Goal: Navigation & Orientation: Understand site structure

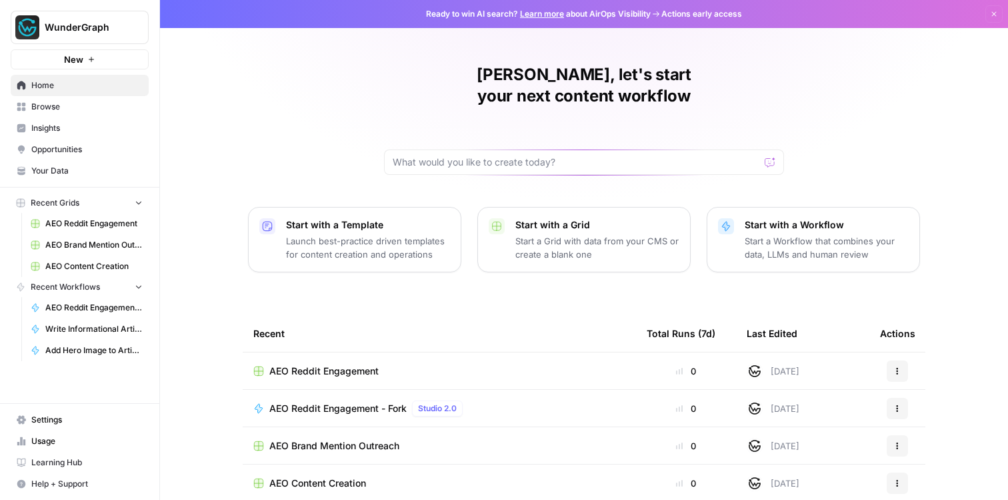
click at [77, 121] on link "Insights" at bounding box center [80, 127] width 138 height 21
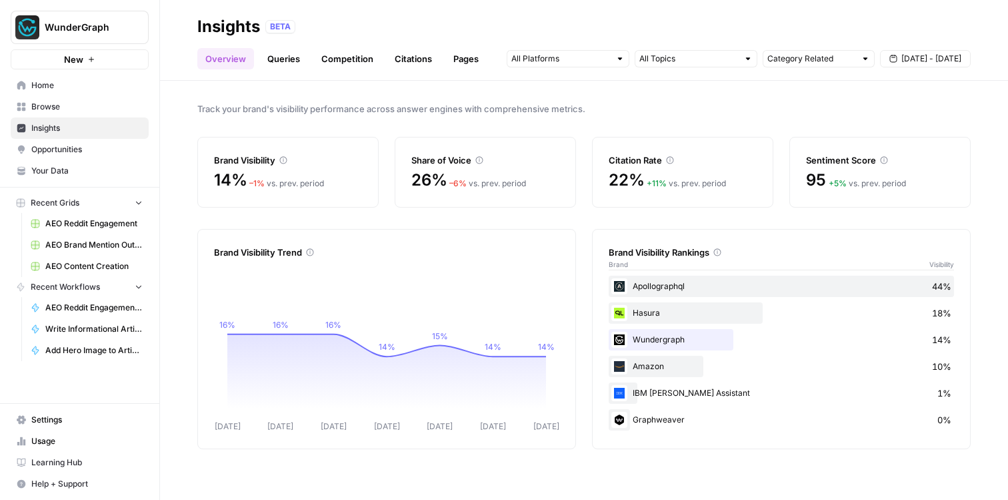
click at [67, 149] on span "Opportunities" at bounding box center [86, 149] width 111 height 12
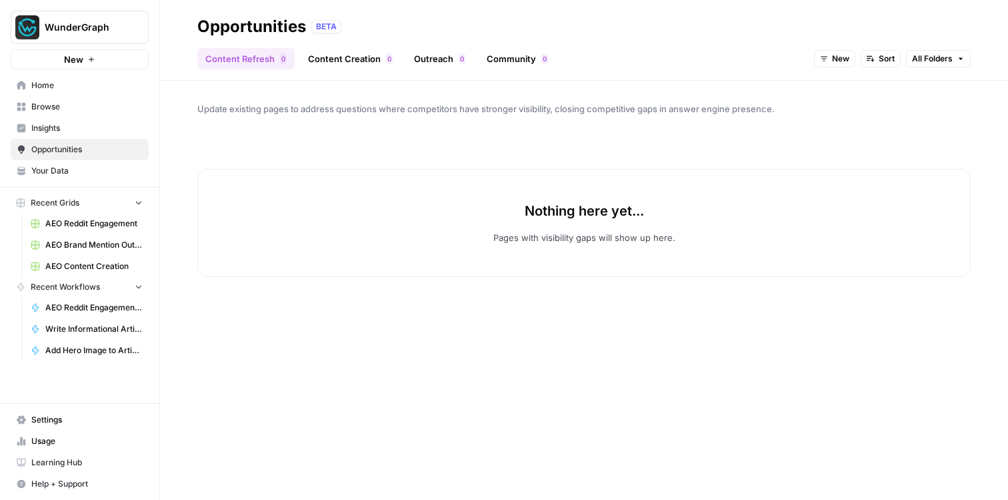
click at [47, 125] on span "Insights" at bounding box center [86, 128] width 111 height 12
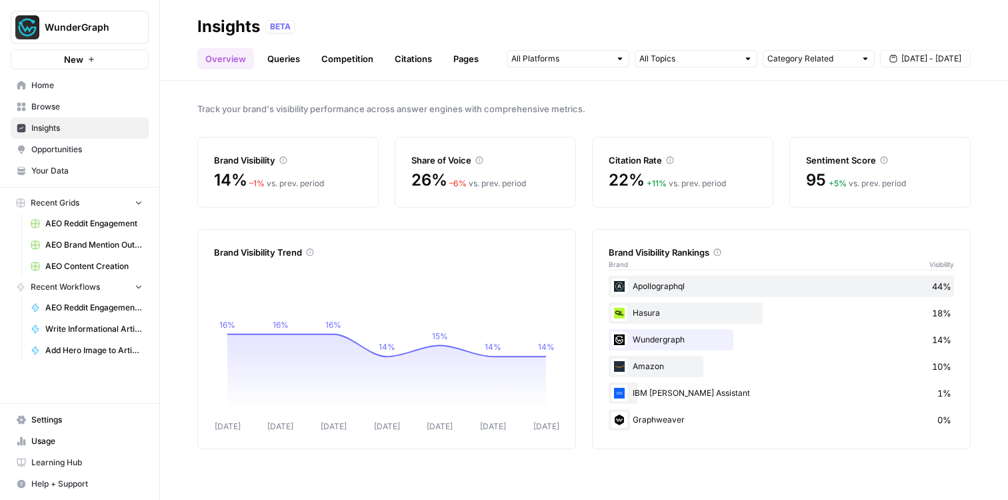
click at [67, 423] on span "Settings" at bounding box center [86, 419] width 111 height 12
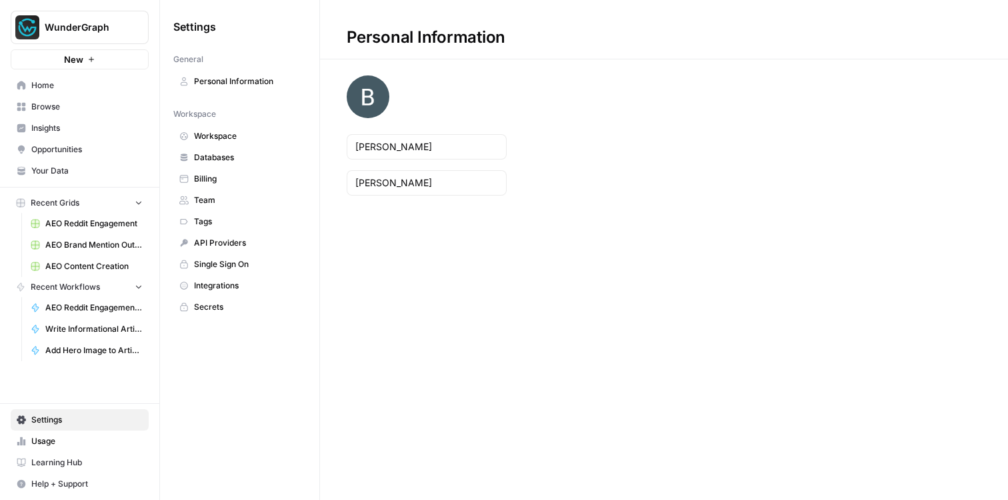
click at [227, 205] on span "Team" at bounding box center [247, 200] width 106 height 12
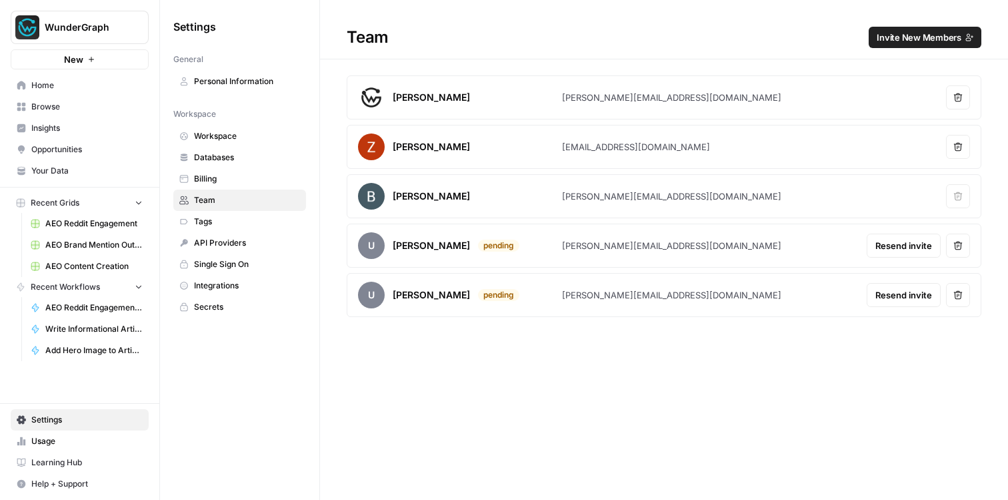
click at [64, 133] on span "Insights" at bounding box center [86, 128] width 111 height 12
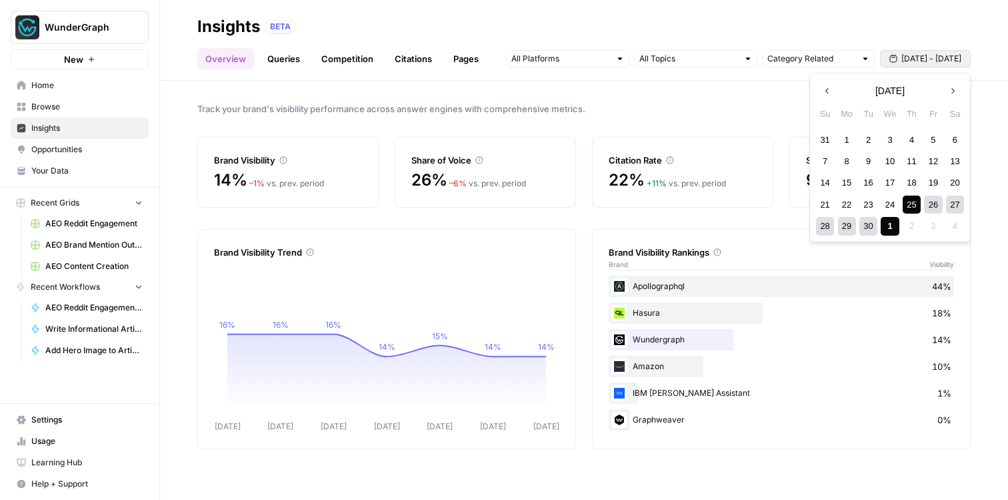
click at [912, 59] on span "[DATE] - [DATE]" at bounding box center [932, 59] width 60 height 12
click at [892, 159] on div "10" at bounding box center [890, 161] width 18 height 18
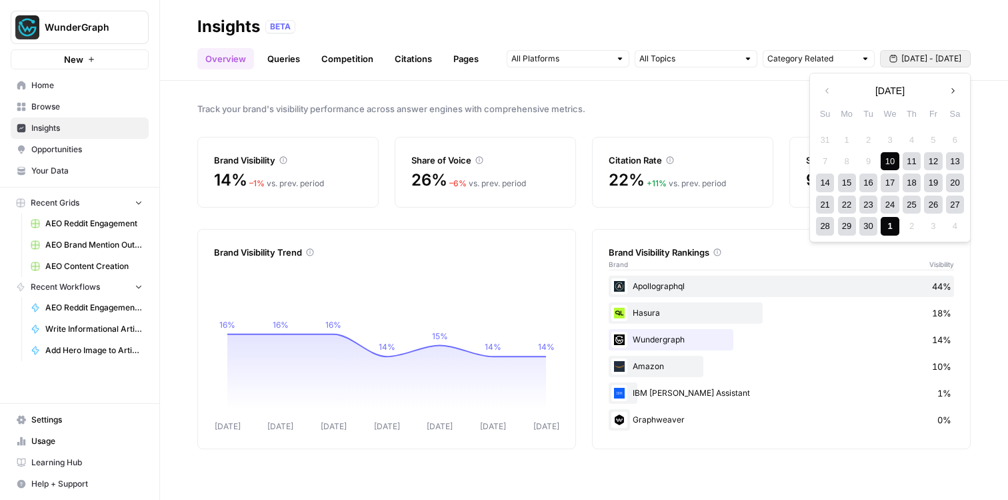
click at [896, 221] on div "1" at bounding box center [890, 226] width 18 height 18
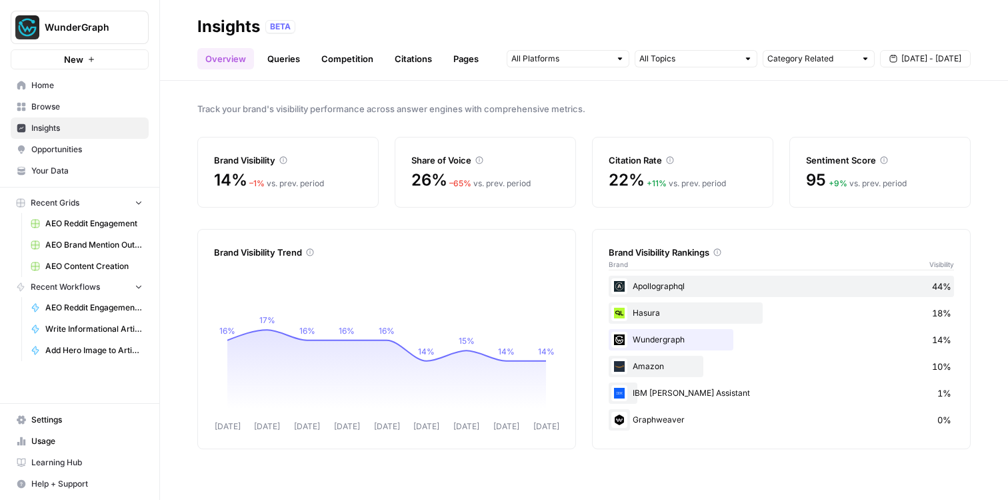
click at [67, 149] on span "Opportunities" at bounding box center [86, 149] width 111 height 12
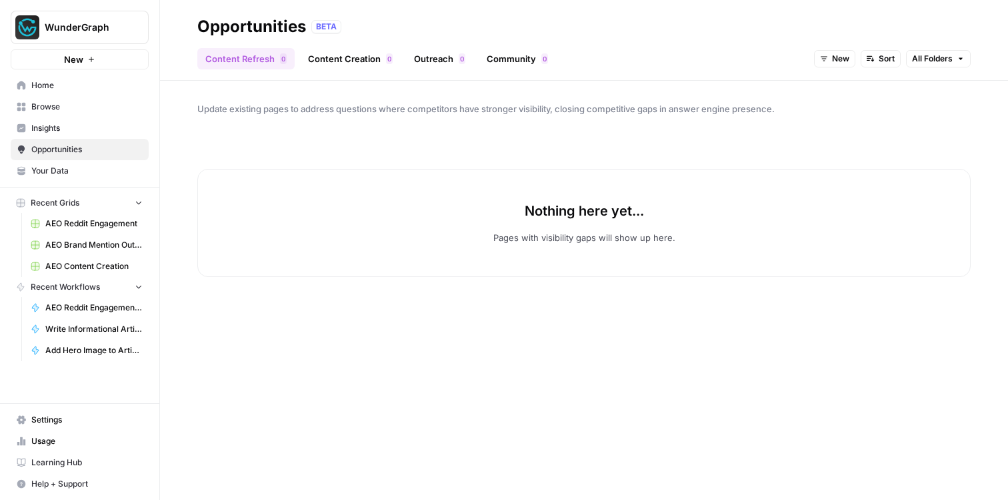
click at [260, 61] on link "Content Refresh 0" at bounding box center [245, 58] width 97 height 21
click at [343, 55] on link "Content Creation 0" at bounding box center [350, 58] width 101 height 21
click at [85, 151] on span "Opportunities" at bounding box center [86, 149] width 111 height 12
click at [57, 133] on span "Insights" at bounding box center [86, 128] width 111 height 12
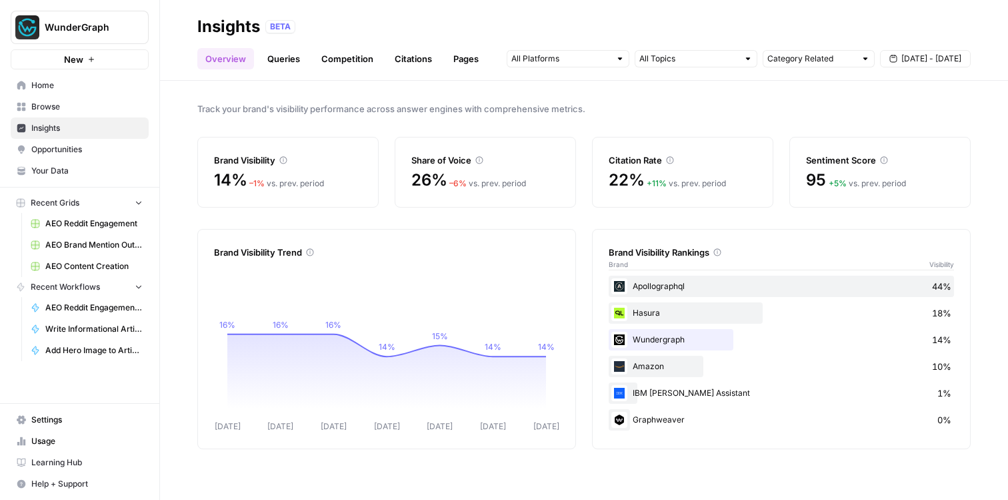
click at [283, 62] on link "Queries" at bounding box center [283, 58] width 49 height 21
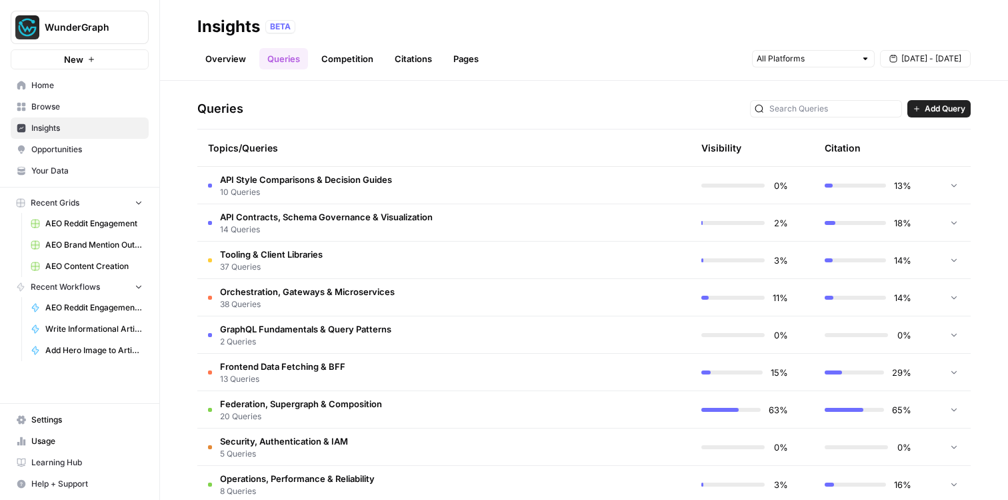
scroll to position [325, 0]
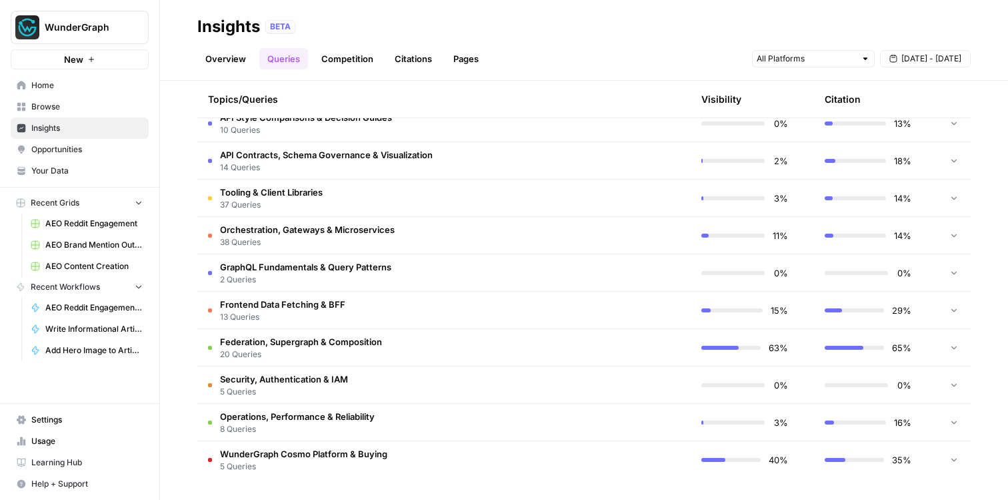
click at [404, 357] on td "Federation, Supergraph & Composition 20 Queries" at bounding box center [380, 347] width 367 height 37
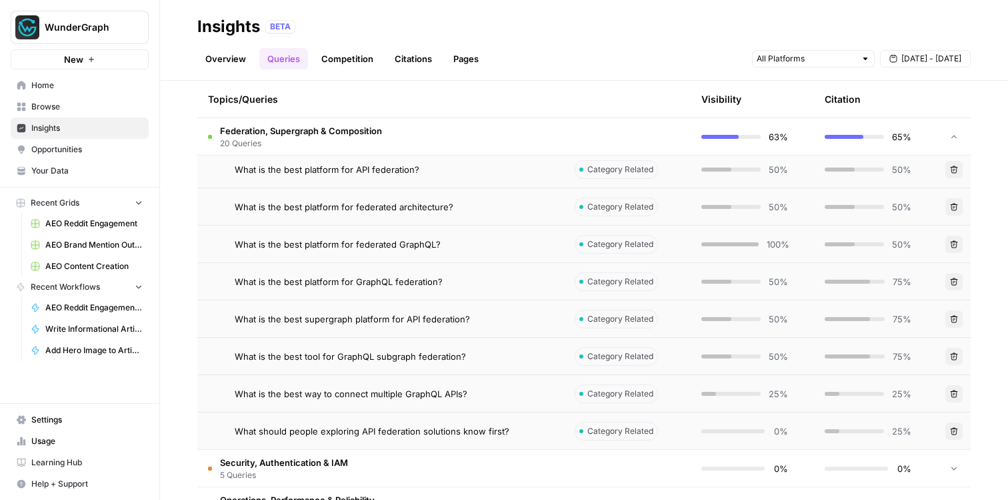
scroll to position [1072, 0]
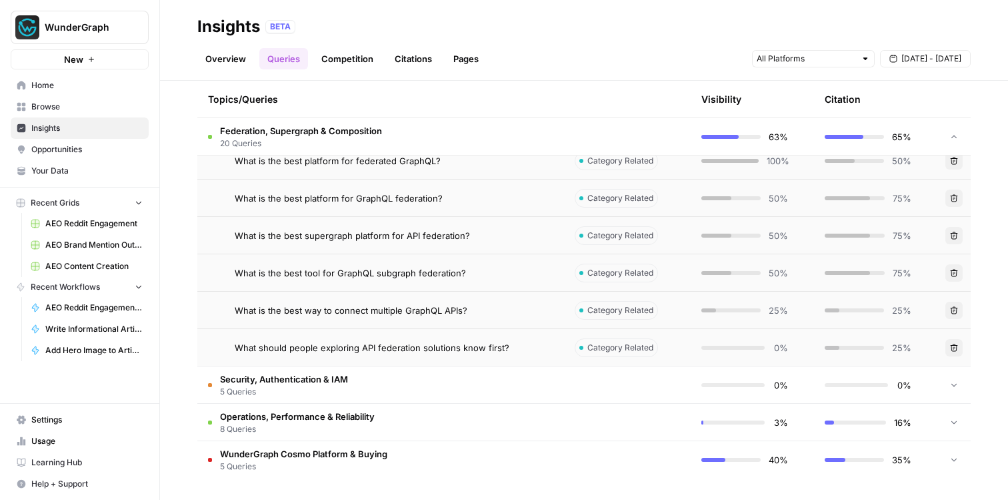
click at [399, 388] on td "Security, Authentication & IAM 5 Queries" at bounding box center [380, 384] width 367 height 37
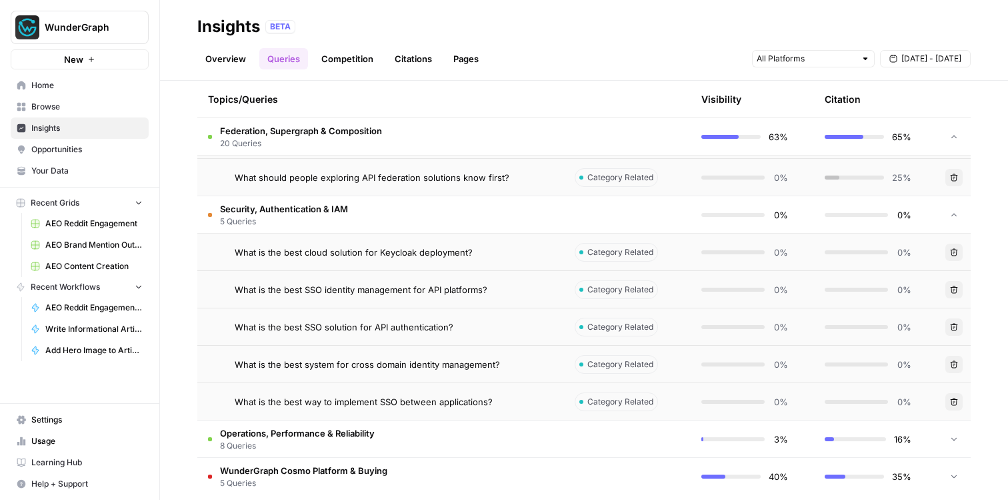
scroll to position [1258, 0]
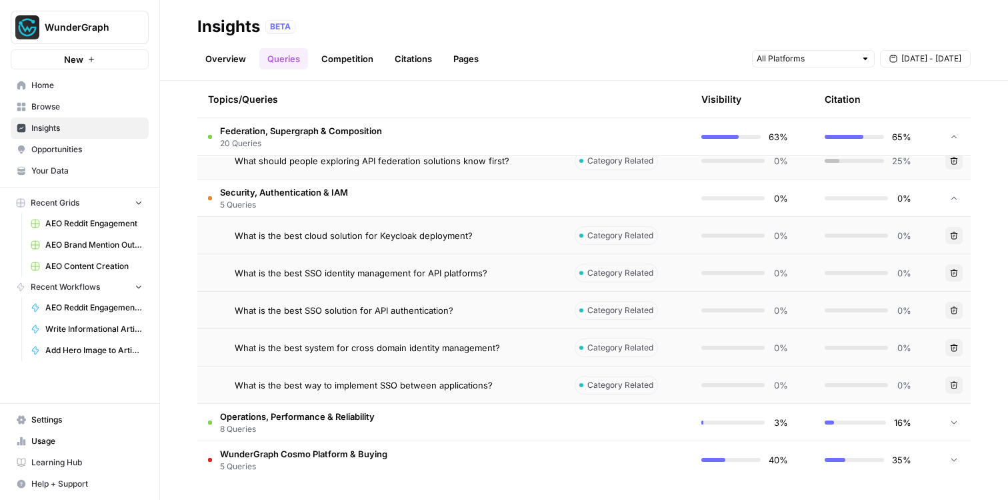
click at [396, 425] on td "Operations, Performance & Reliability 8 Queries" at bounding box center [380, 421] width 367 height 37
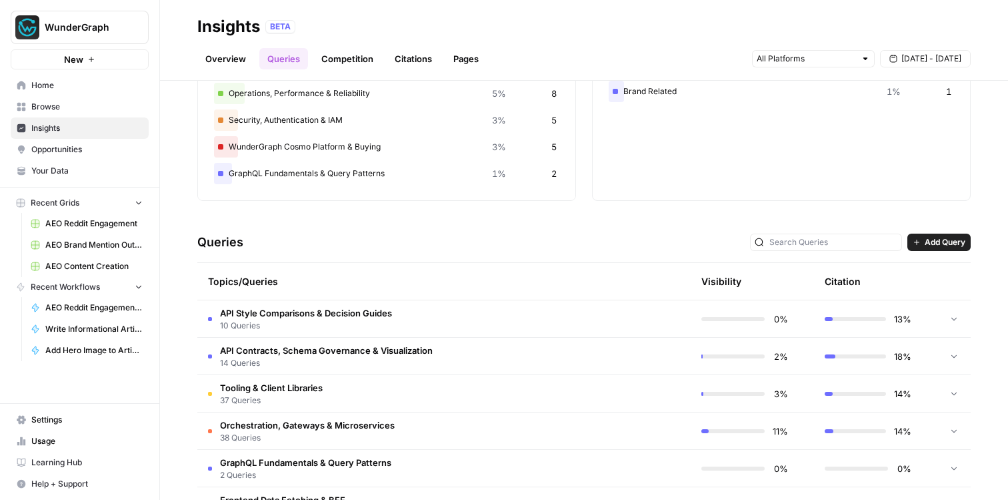
scroll to position [0, 0]
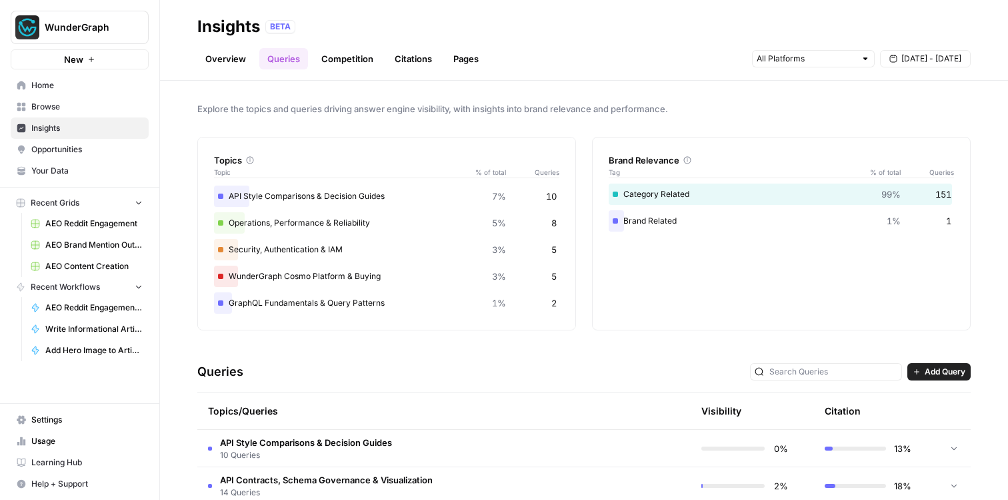
click at [363, 54] on link "Competition" at bounding box center [347, 58] width 68 height 21
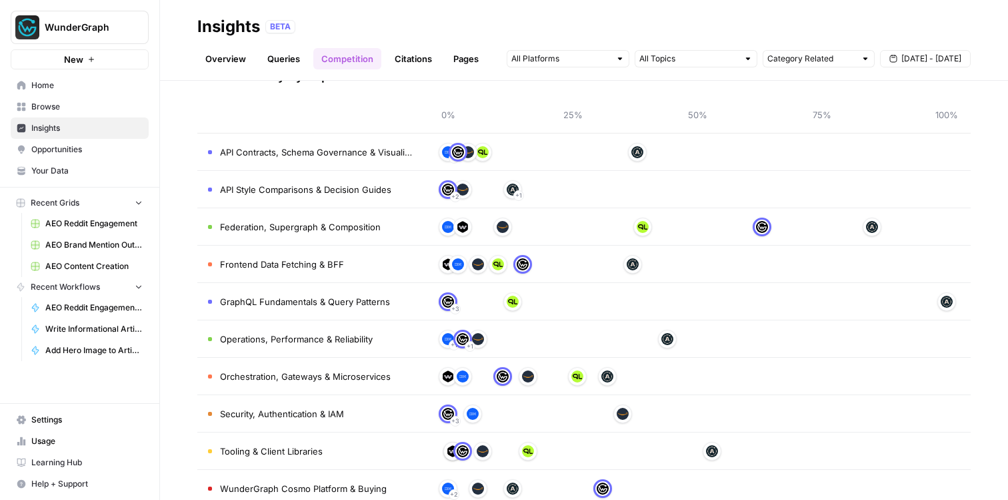
scroll to position [109, 0]
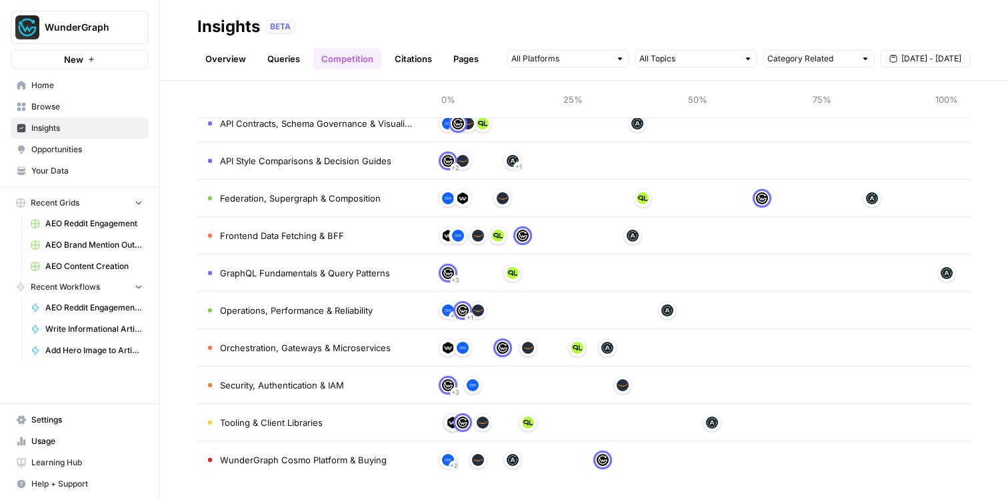
click at [87, 178] on link "Your Data" at bounding box center [80, 170] width 138 height 21
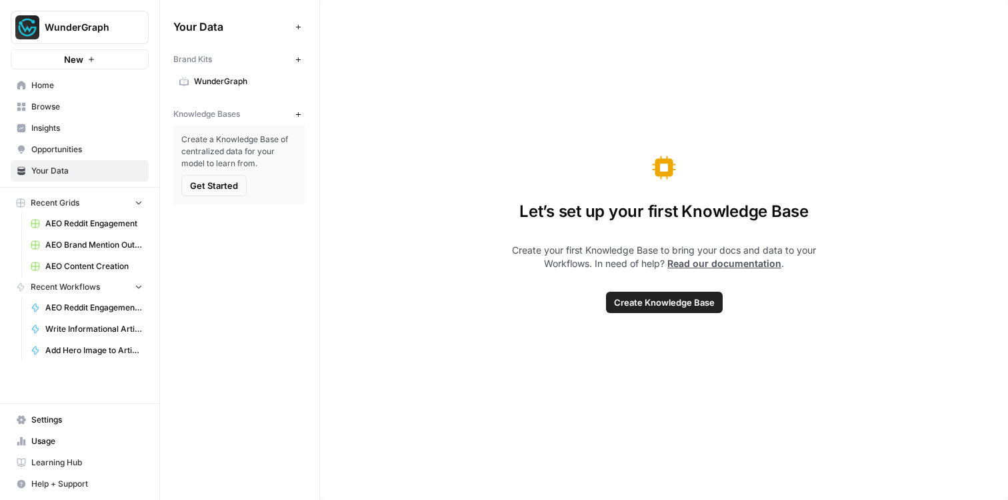
click at [84, 153] on span "Opportunities" at bounding box center [86, 149] width 111 height 12
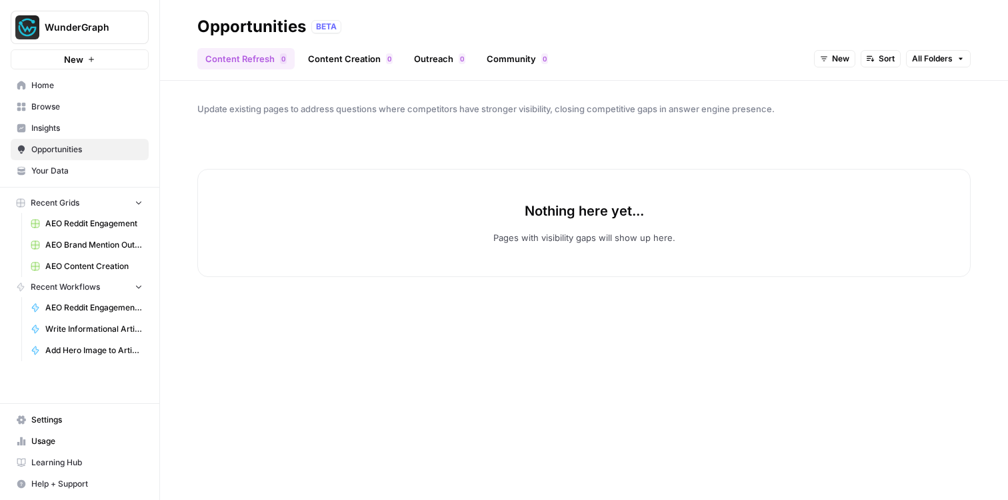
click at [83, 110] on span "Browse" at bounding box center [86, 107] width 111 height 12
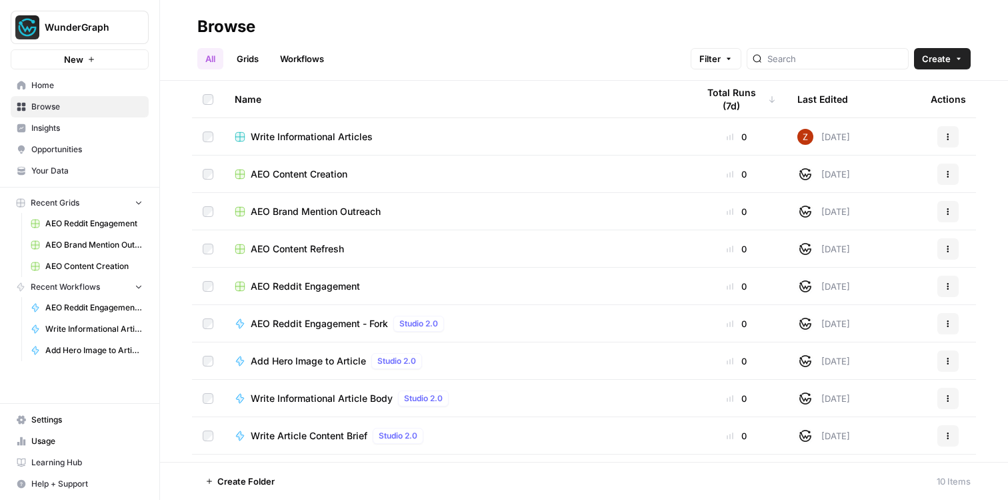
click at [74, 85] on span "Home" at bounding box center [86, 85] width 111 height 12
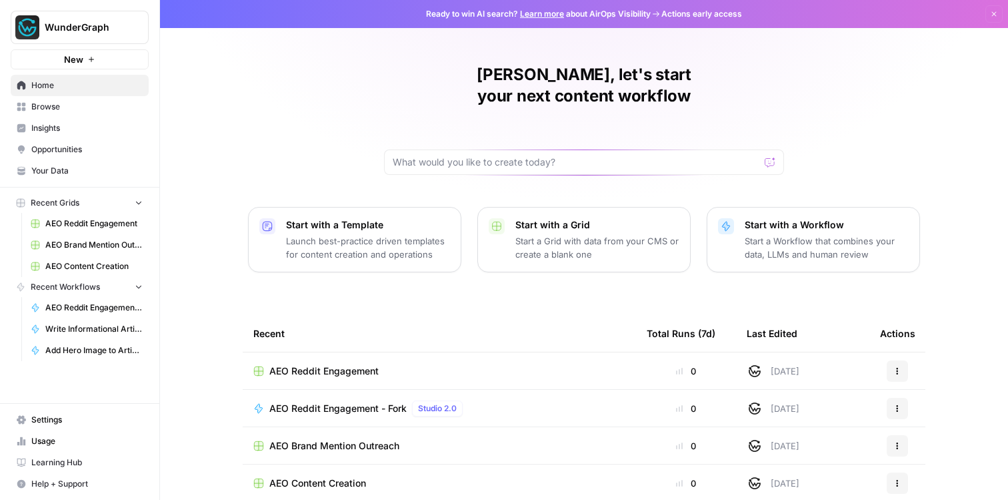
click at [393, 234] on p "Launch best-practice driven templates for content creation and operations" at bounding box center [368, 247] width 164 height 27
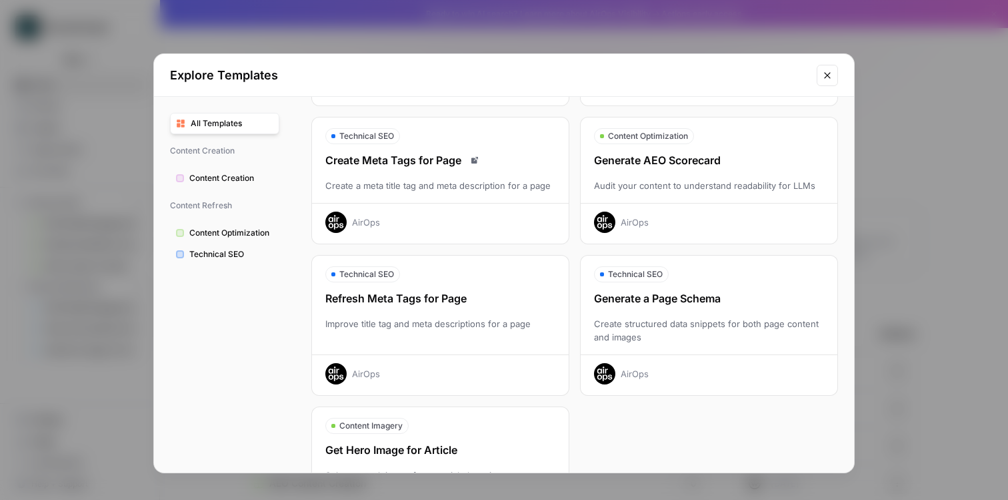
scroll to position [413, 0]
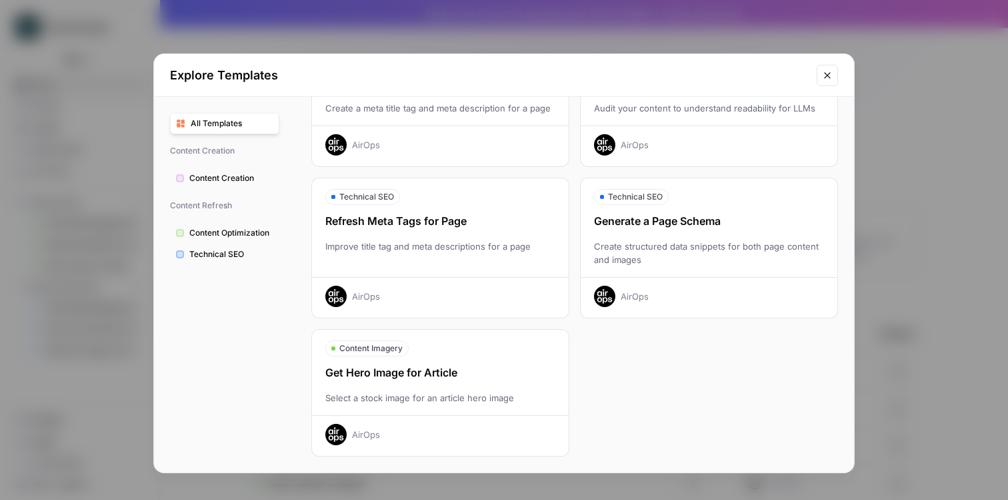
click at [244, 187] on button "Content Creation" at bounding box center [224, 177] width 109 height 21
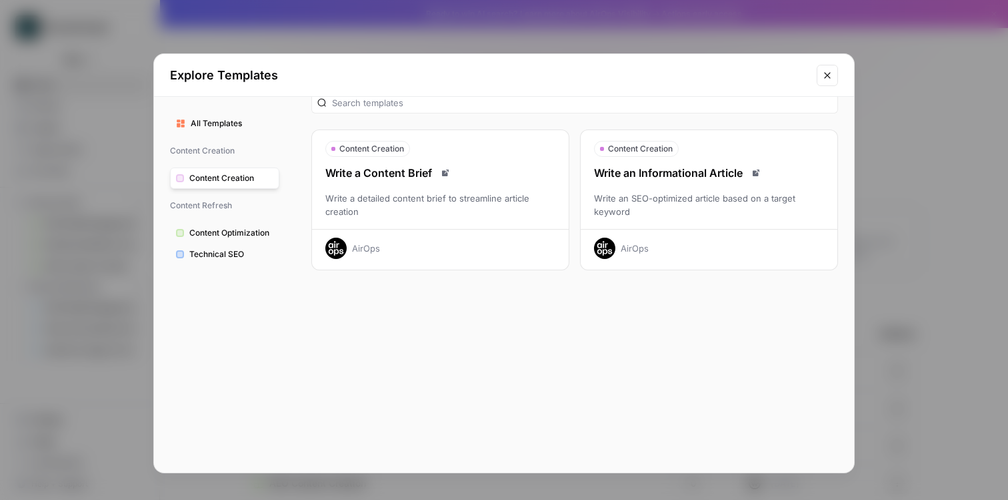
click at [249, 236] on span "Content Optimization" at bounding box center [231, 233] width 84 height 12
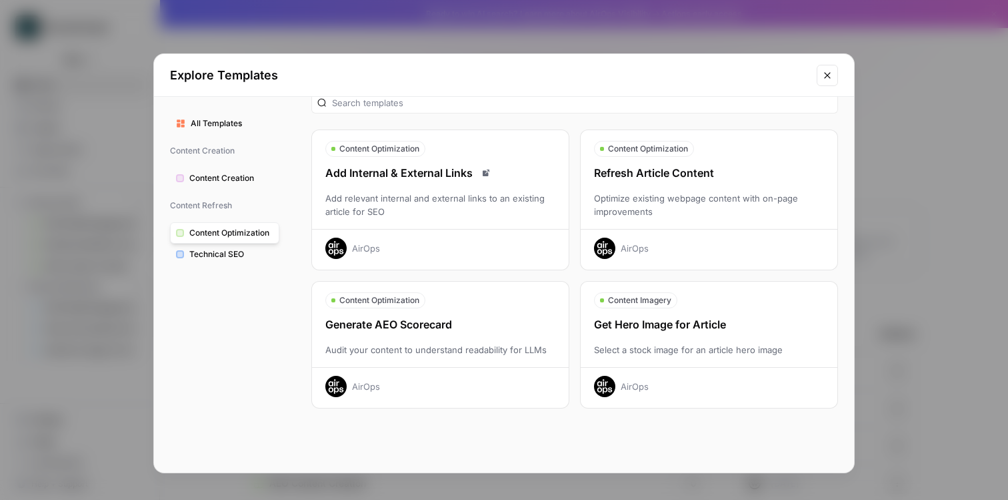
click at [229, 259] on span "Technical SEO" at bounding box center [231, 254] width 84 height 12
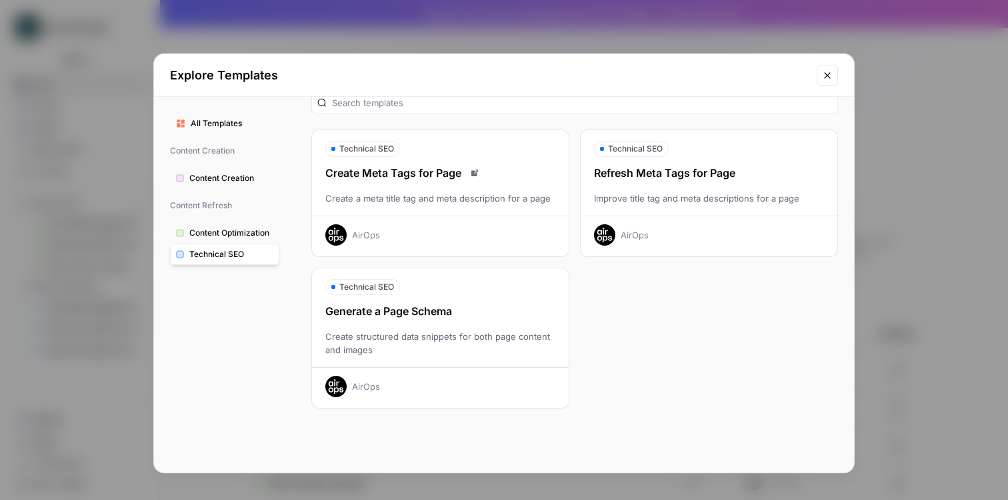
scroll to position [0, 0]
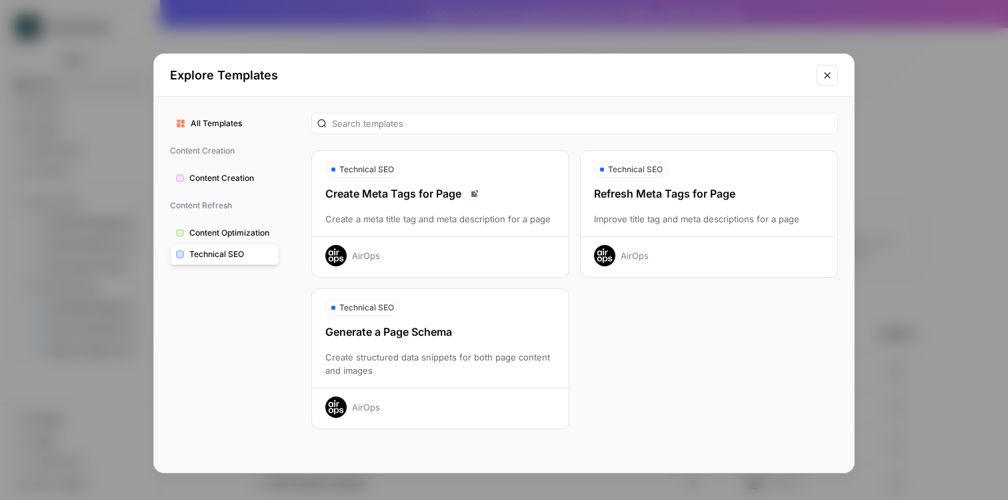
click at [825, 79] on icon "Close modal" at bounding box center [827, 75] width 11 height 11
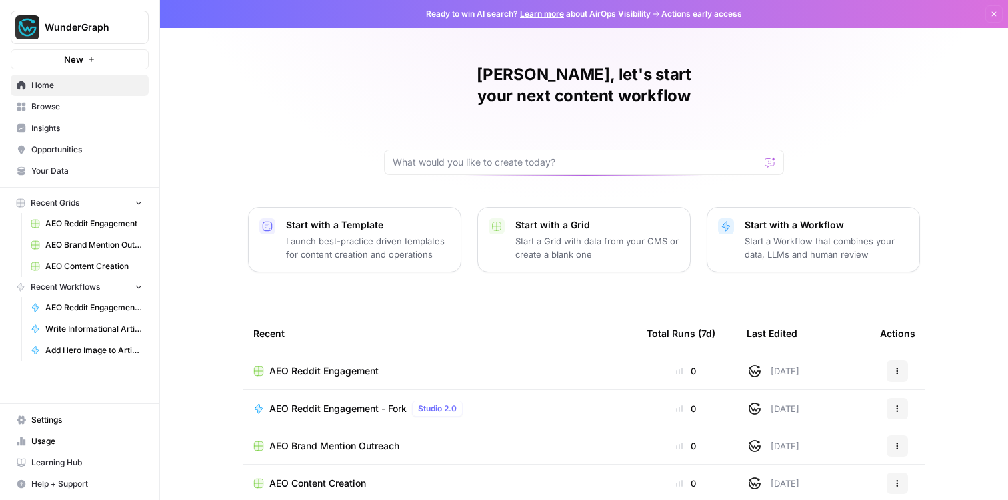
click at [309, 364] on span "AEO Reddit Engagement" at bounding box center [323, 370] width 109 height 13
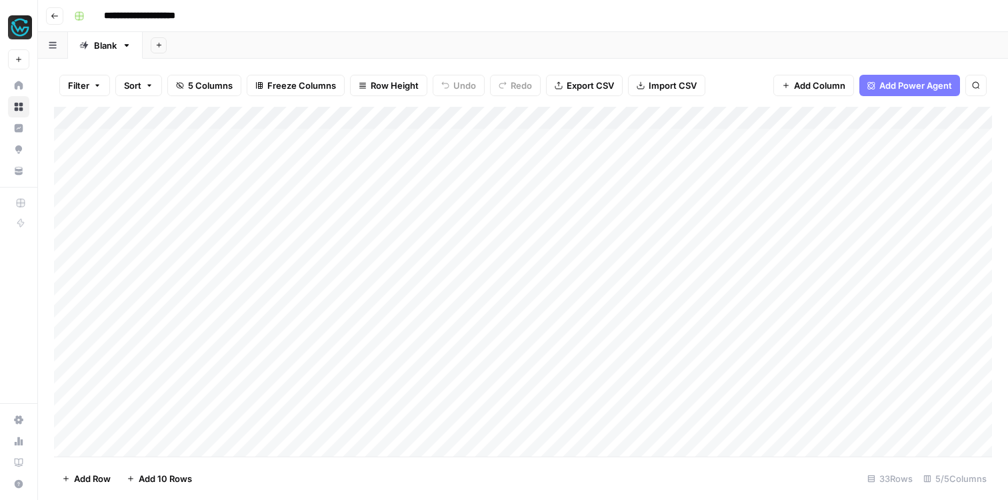
click at [60, 16] on button "Go back" at bounding box center [54, 15] width 17 height 17
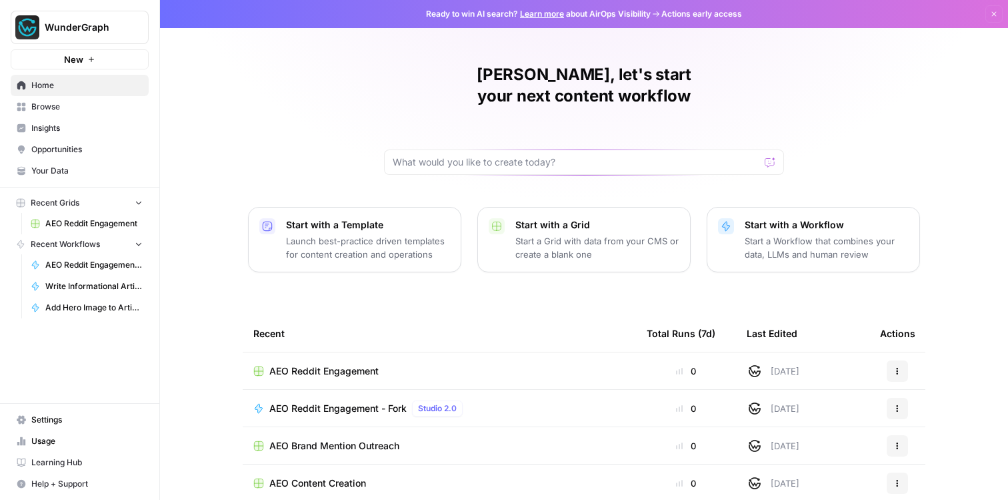
click at [55, 445] on span "Usage" at bounding box center [86, 441] width 111 height 12
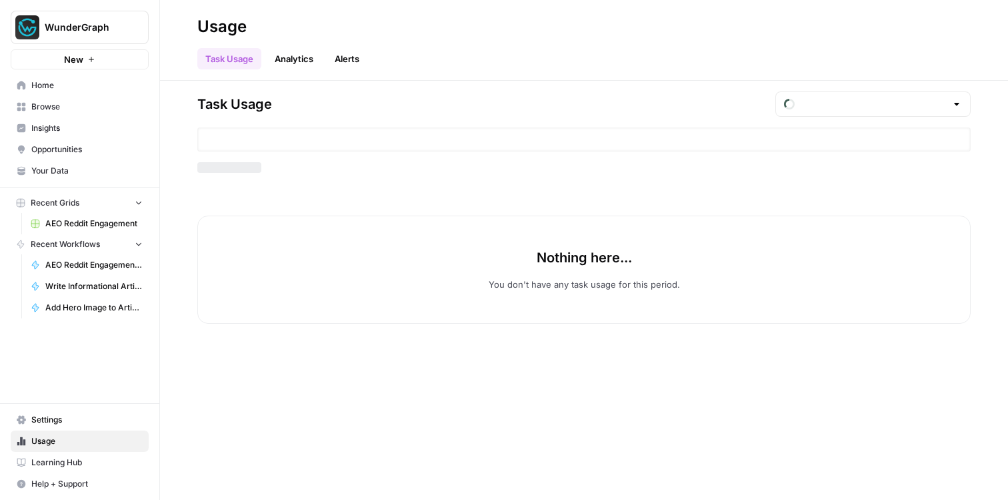
type input "October Included Tasks"
click at [285, 58] on link "Analytics" at bounding box center [294, 58] width 55 height 21
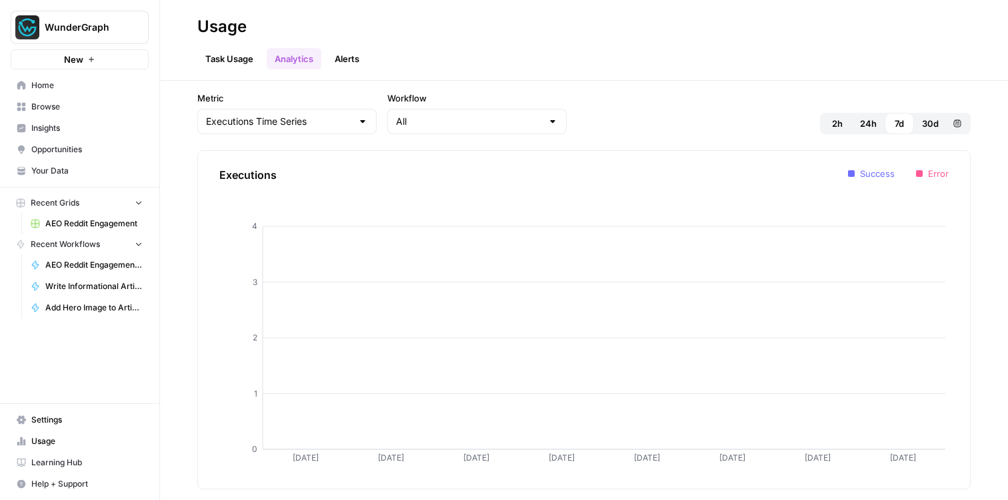
click at [347, 62] on button "Alerts" at bounding box center [347, 58] width 41 height 21
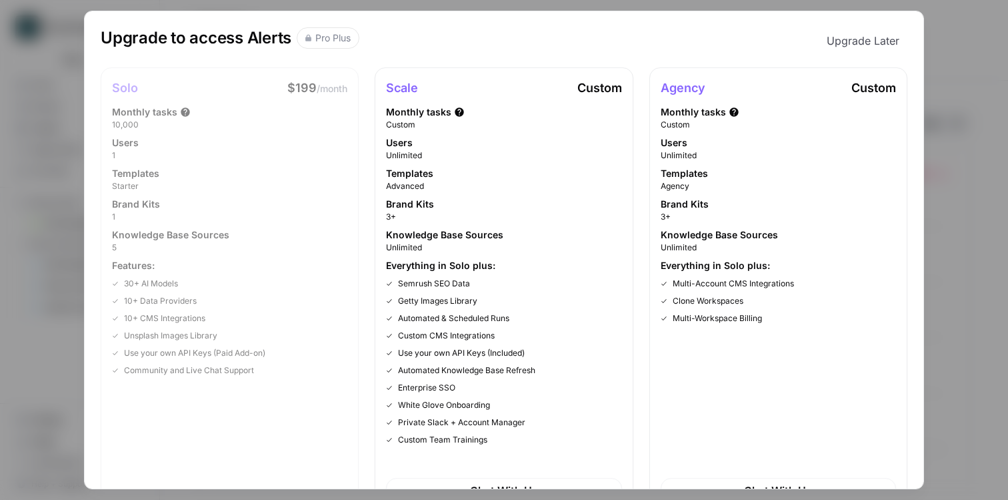
click at [935, 48] on div "Upgrade to access Alerts Pro Plus Upgrade Later Solo $199 /month Monthly tasks …" at bounding box center [504, 250] width 1008 height 500
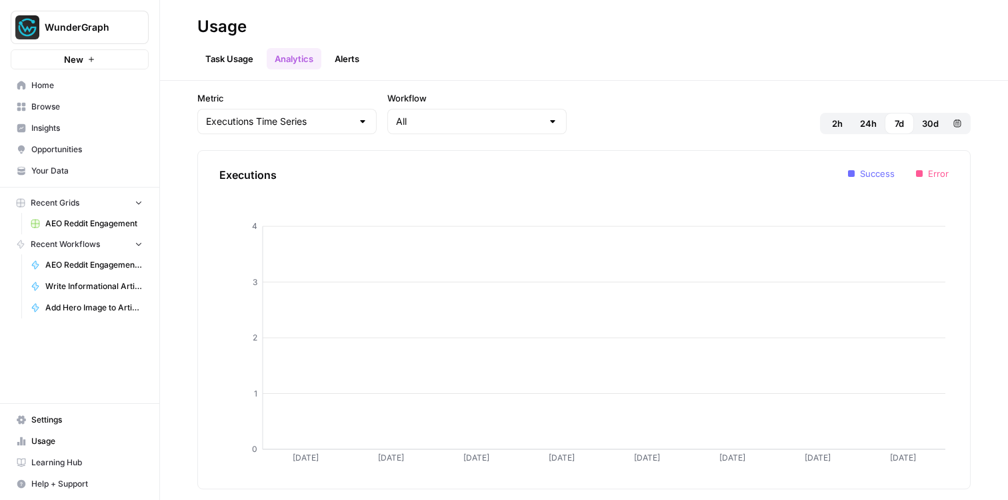
click at [43, 109] on span "Browse" at bounding box center [86, 107] width 111 height 12
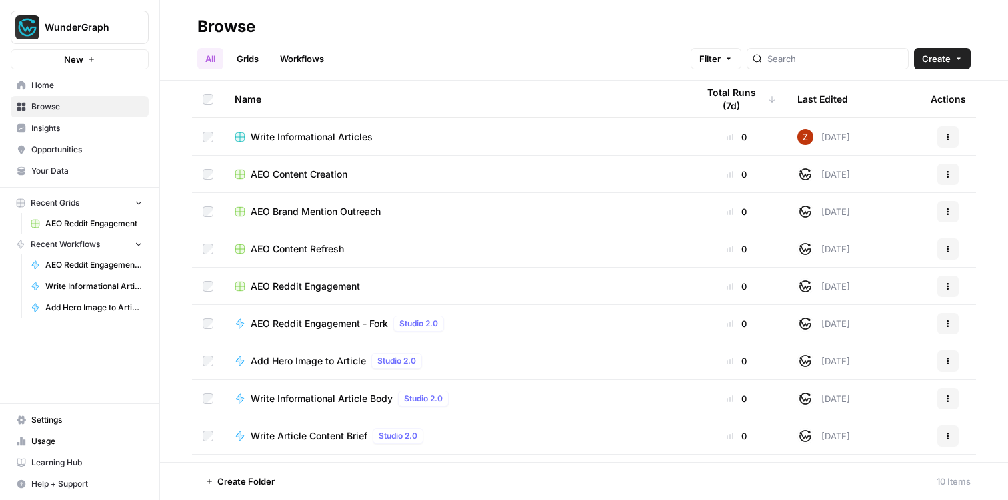
click at [43, 77] on link "Home" at bounding box center [80, 85] width 138 height 21
